Goal: Find specific page/section: Find specific page/section

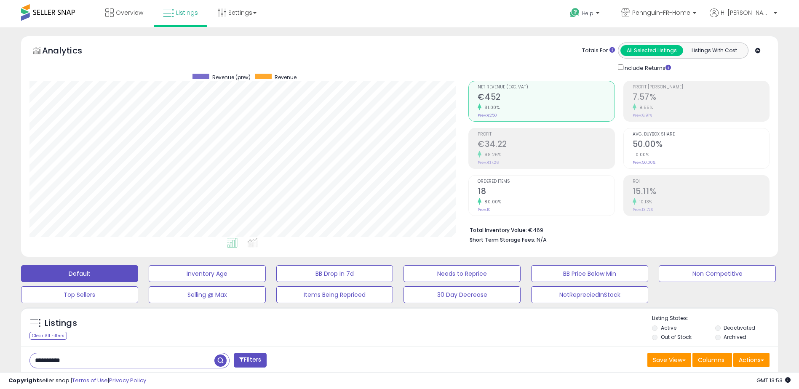
click at [193, 354] on input "**********" at bounding box center [122, 361] width 185 height 15
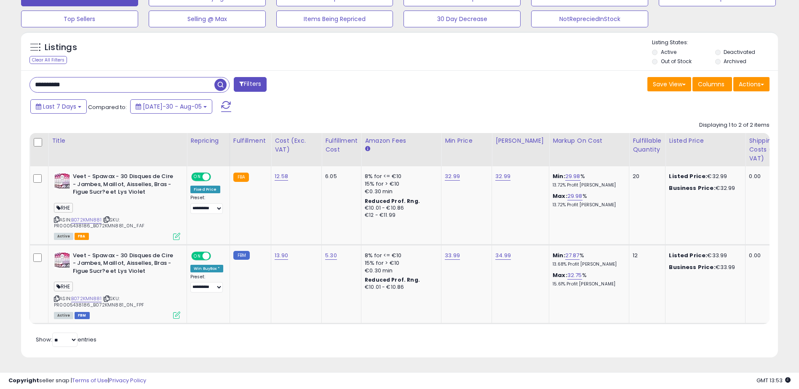
scroll to position [173, 439]
type input "**********"
click at [217, 79] on span "button" at bounding box center [220, 85] width 12 height 12
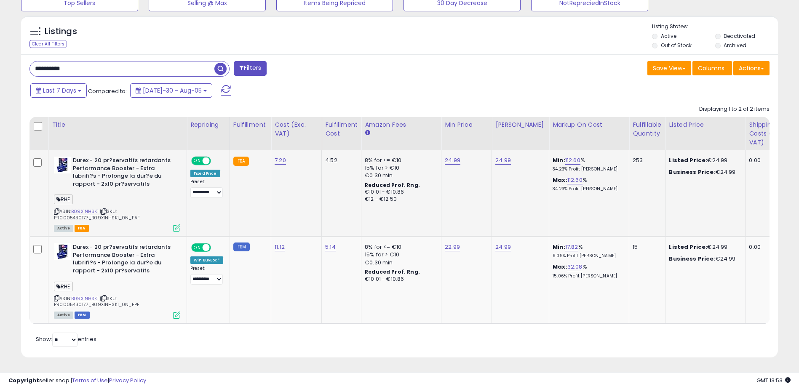
click at [177, 228] on icon at bounding box center [176, 228] width 7 height 7
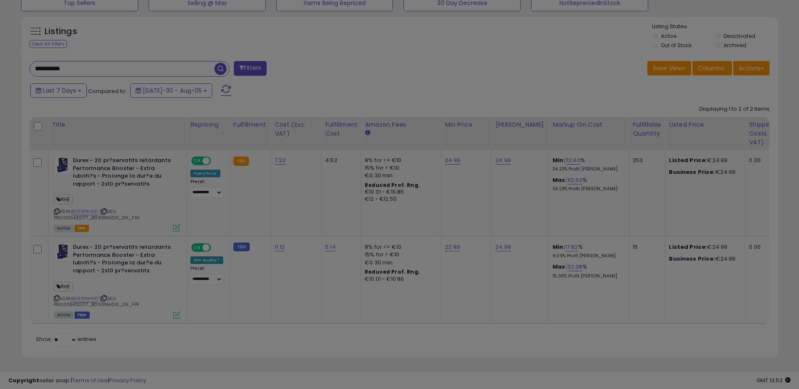
scroll to position [173, 443]
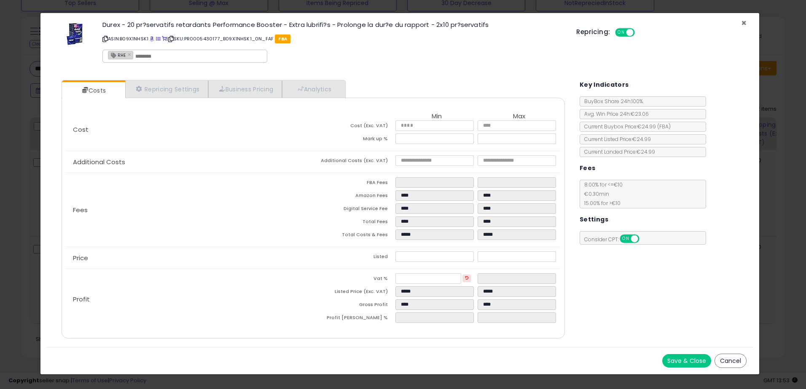
click at [746, 21] on span "×" at bounding box center [743, 23] width 5 height 12
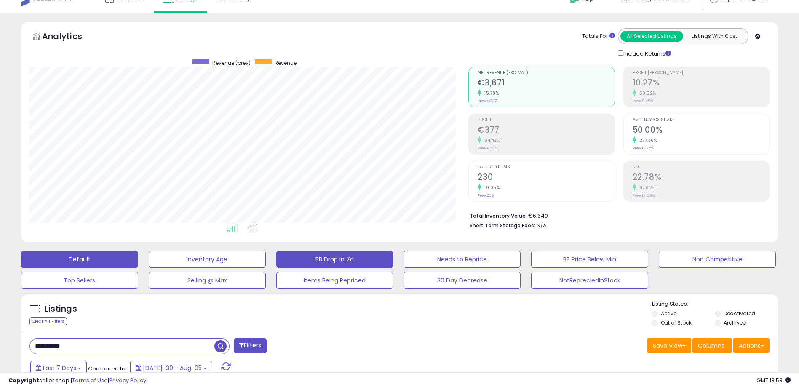
scroll to position [0, 0]
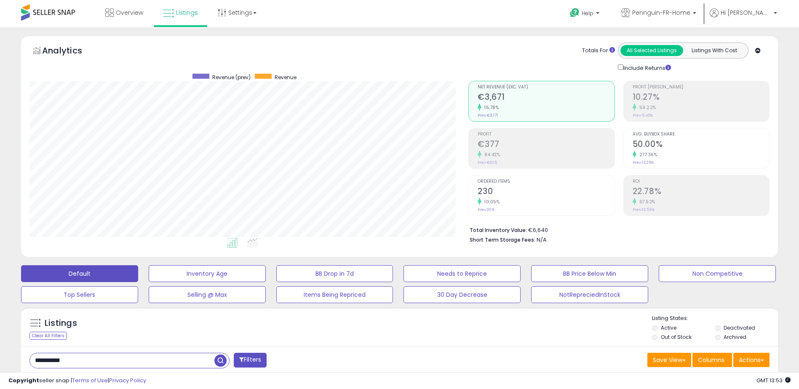
click at [57, 10] on span at bounding box center [48, 12] width 54 height 16
click at [124, 0] on link "Overview" at bounding box center [124, 12] width 51 height 25
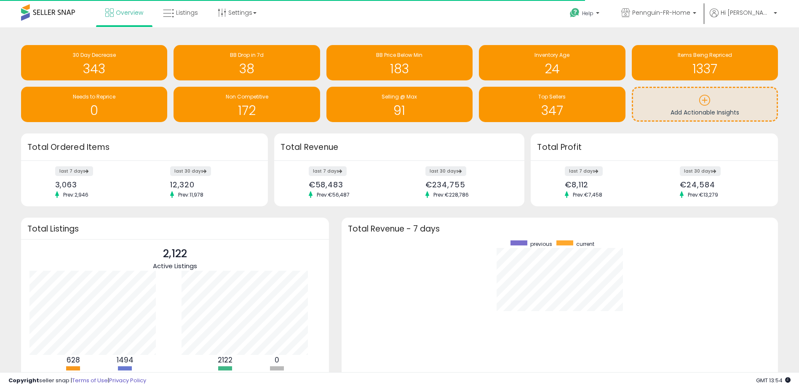
scroll to position [159, 420]
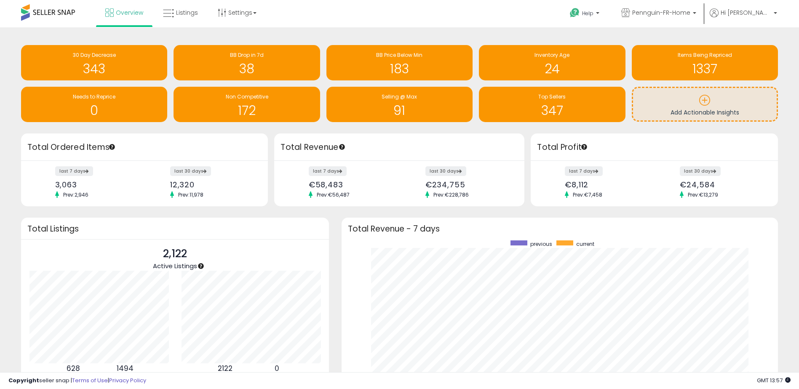
click at [529, 137] on div "Retrieving overview data.. Total Profit last 7 days €8,112 Prev: €7,458 last 30…" at bounding box center [656, 170] width 257 height 73
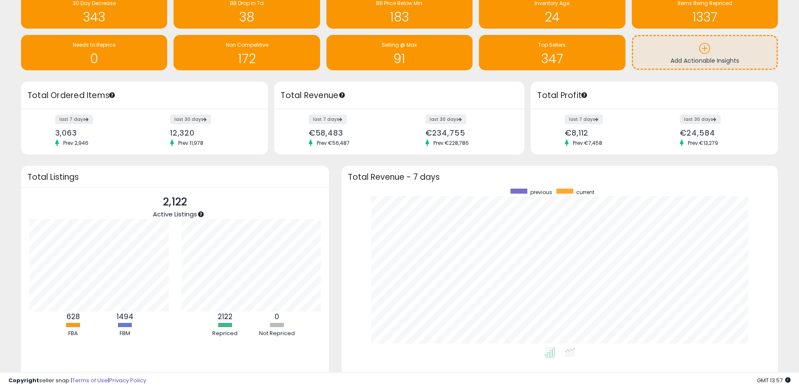
scroll to position [0, 0]
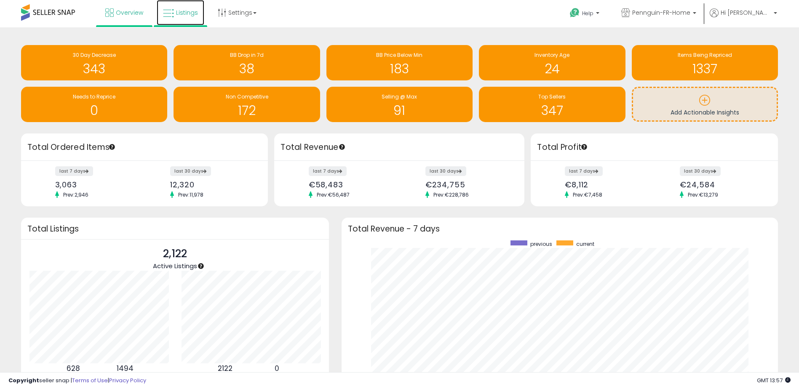
click at [180, 19] on link "Listings" at bounding box center [181, 12] width 48 height 25
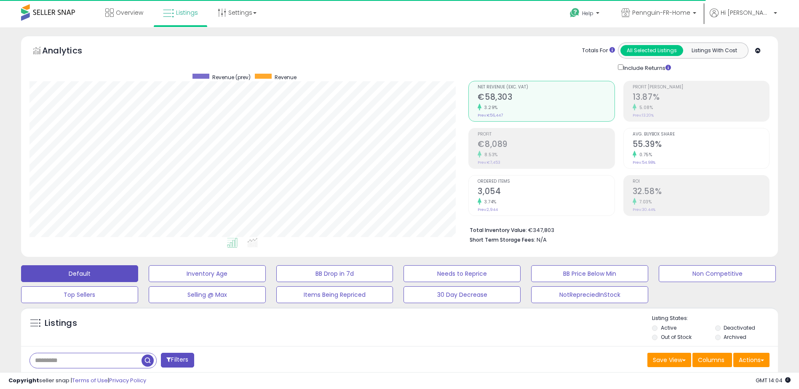
scroll to position [173, 439]
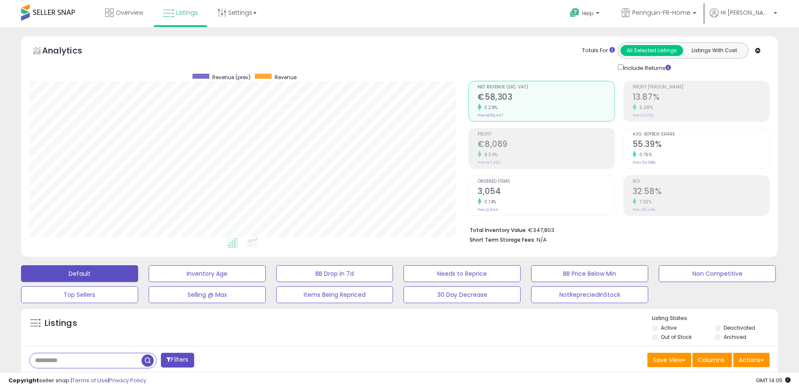
click at [487, 54] on div "Totals For All Selected Listings Listings With Cost Include Returns" at bounding box center [616, 58] width 295 height 30
